Goal: Check status: Check status

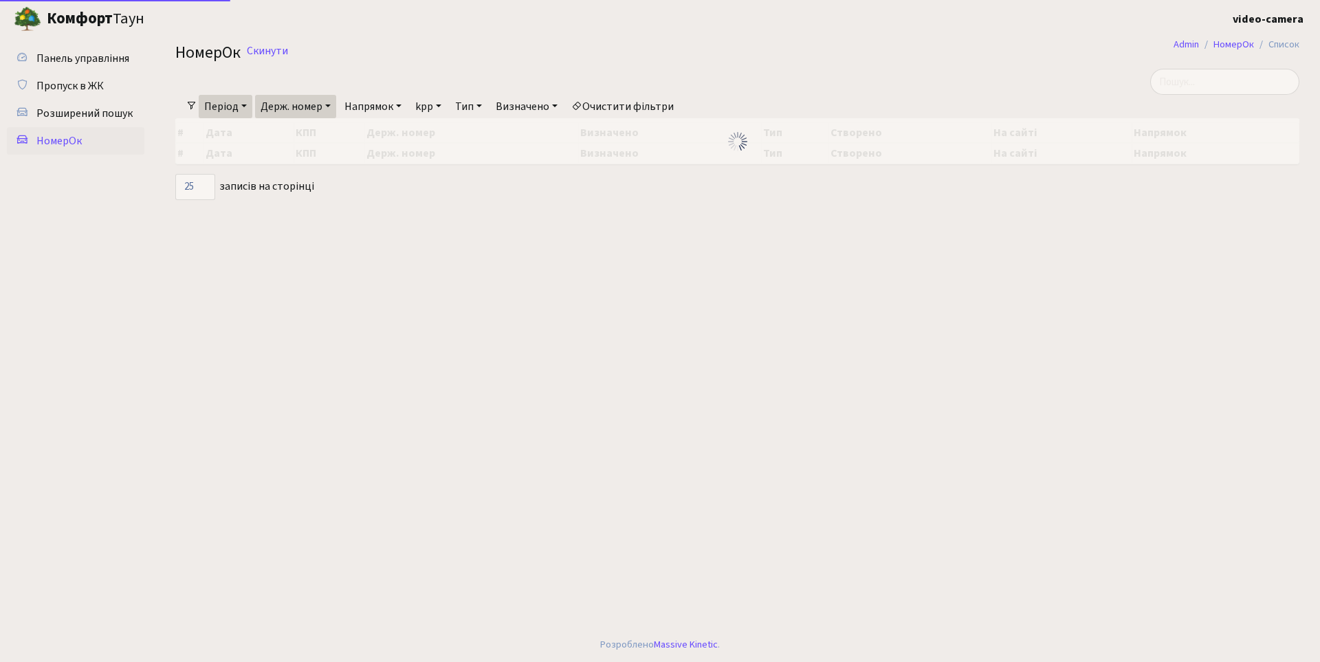
select select "25"
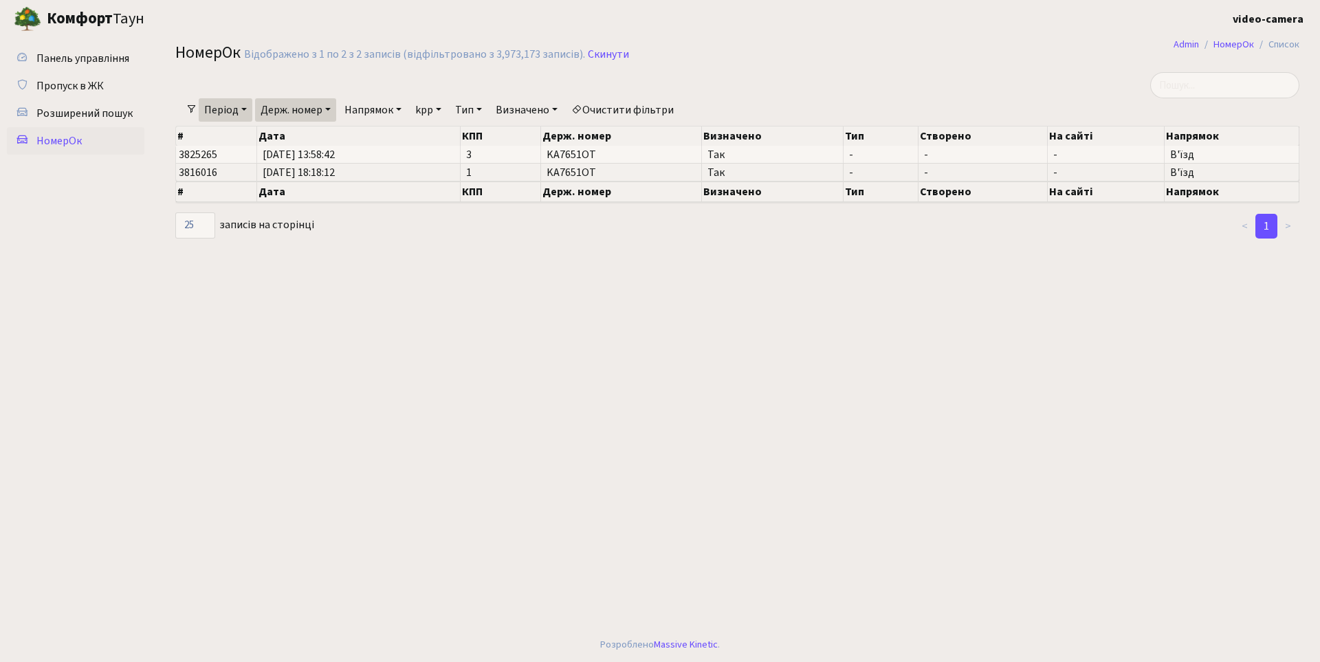
click at [332, 105] on link "Держ. номер" at bounding box center [295, 109] width 81 height 23
click at [314, 137] on input "КА7651ОТ" at bounding box center [296, 137] width 80 height 26
type input "[PERSON_NAME]"
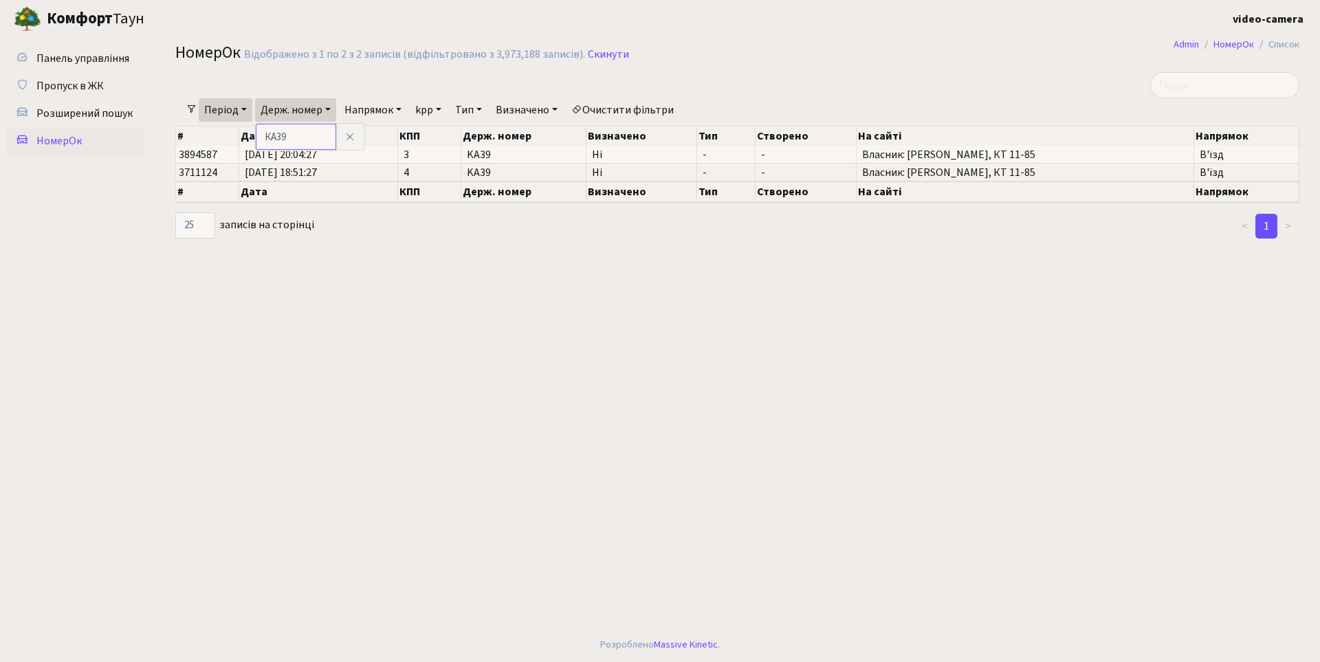
click at [295, 136] on input "КА39" at bounding box center [296, 137] width 80 height 26
type input "КА3911СХ"
click at [246, 109] on link "Період" at bounding box center [226, 109] width 54 height 23
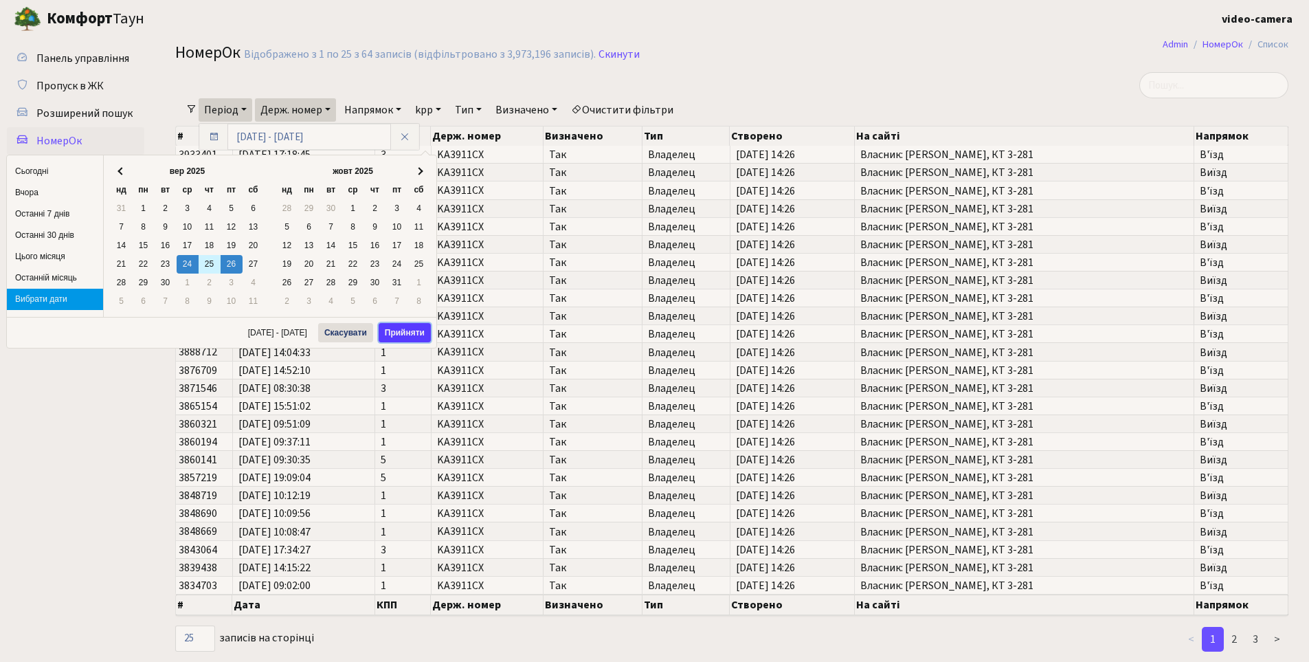
click at [409, 329] on button "Прийняти" at bounding box center [405, 332] width 52 height 19
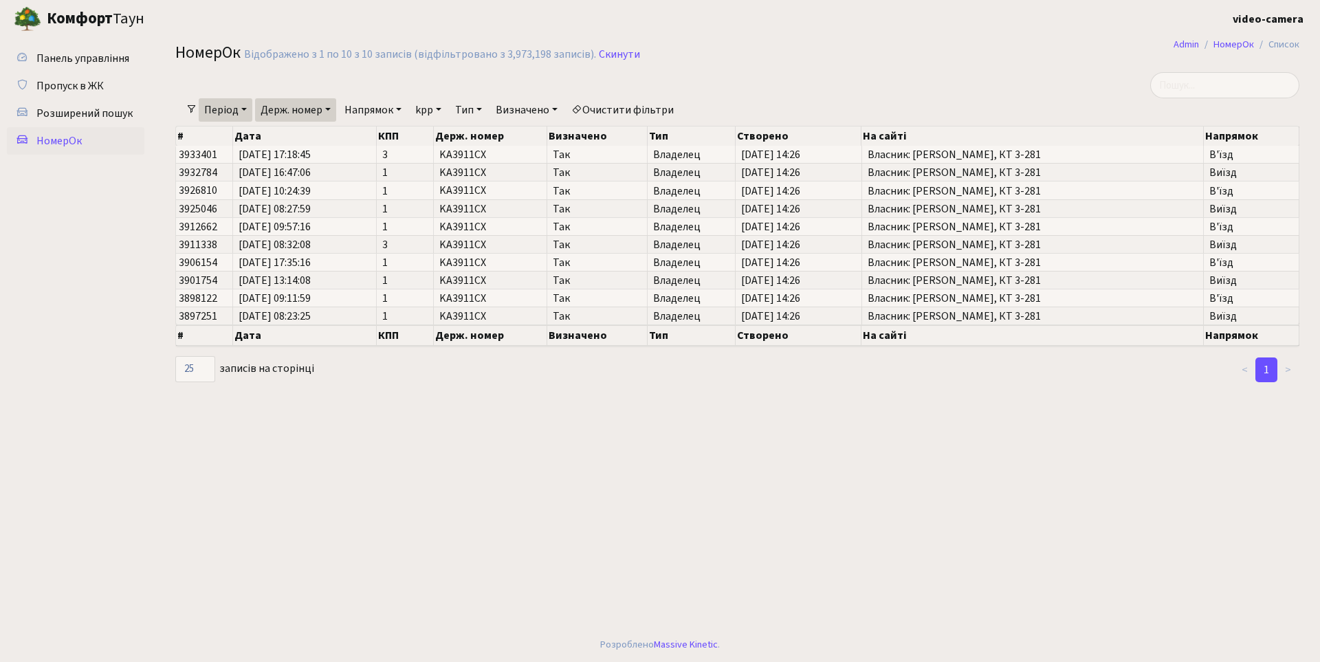
click at [405, 107] on link "Напрямок" at bounding box center [373, 109] width 68 height 23
click at [397, 193] on link "Виїзд" at bounding box center [394, 193] width 109 height 21
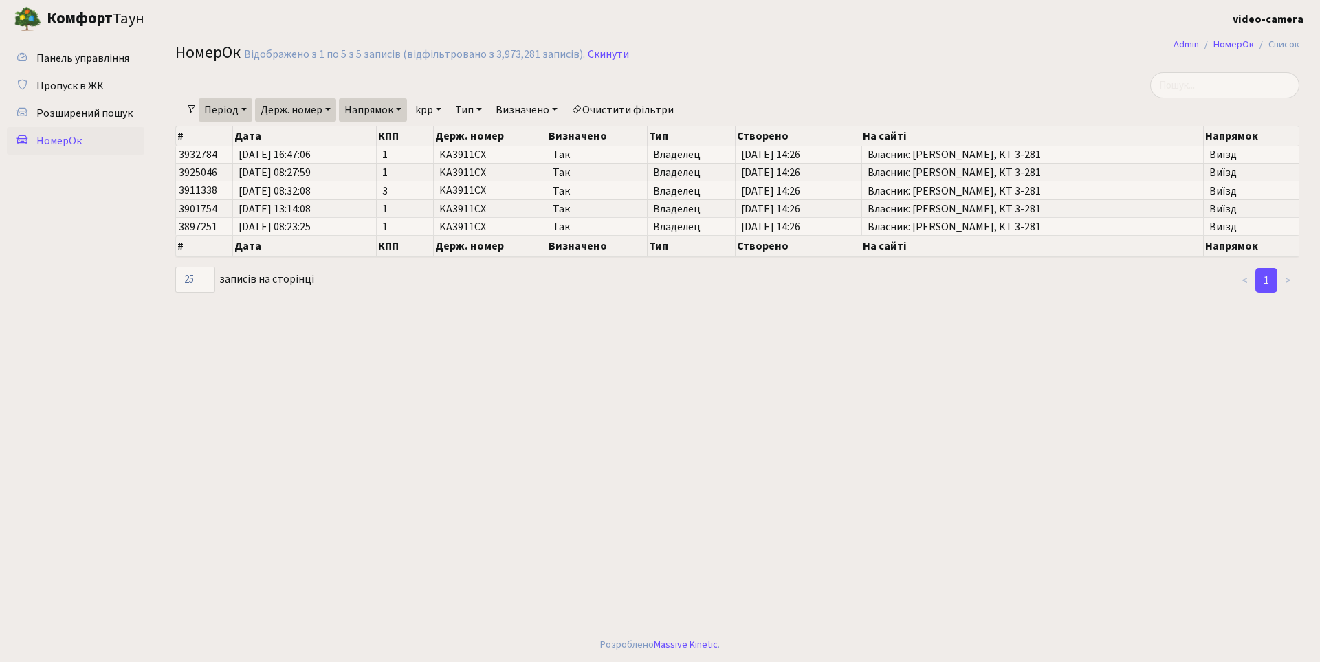
click at [333, 109] on link "Держ. номер" at bounding box center [295, 109] width 81 height 23
click at [375, 342] on main "Admin НомерОк Список НомерОк Відображено з 1 по 5 з 5 записів (відфільтровано з…" at bounding box center [737, 333] width 1165 height 590
